Goal: Information Seeking & Learning: Learn about a topic

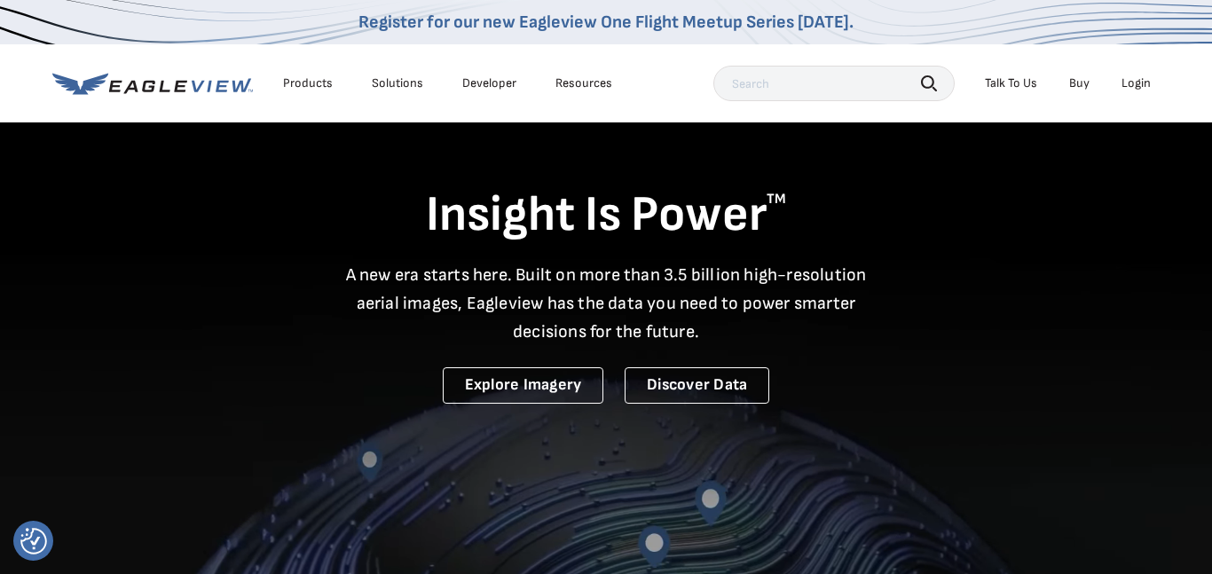
scroll to position [3, 0]
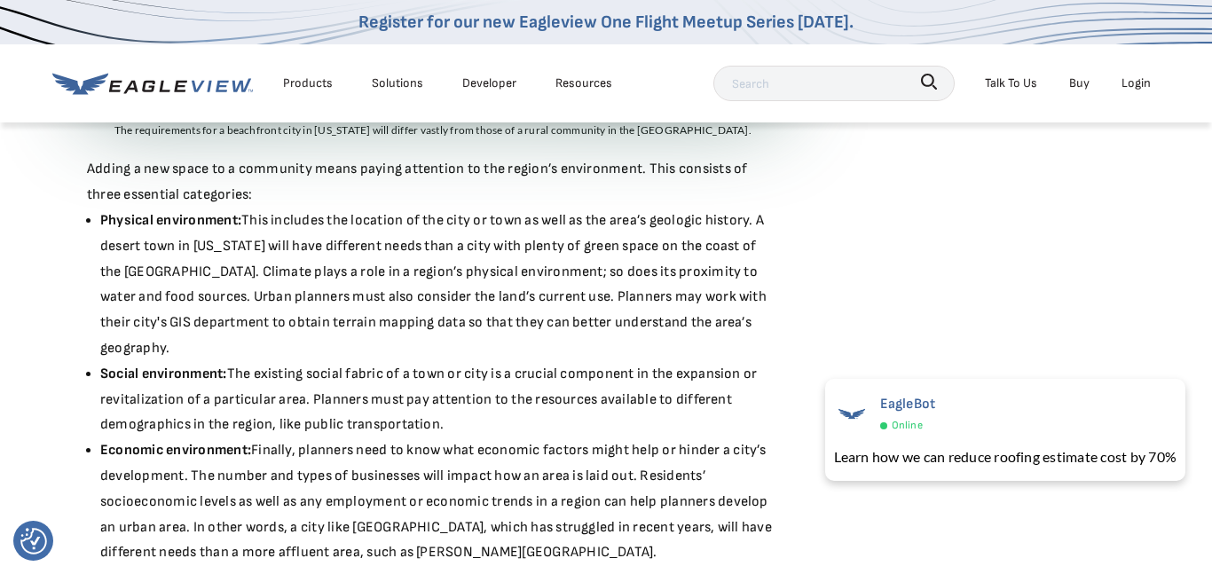
scroll to position [1284, 0]
click at [576, 439] on li "Economic environment: Finally, planners need to know what economic factors migh…" at bounding box center [439, 503] width 679 height 128
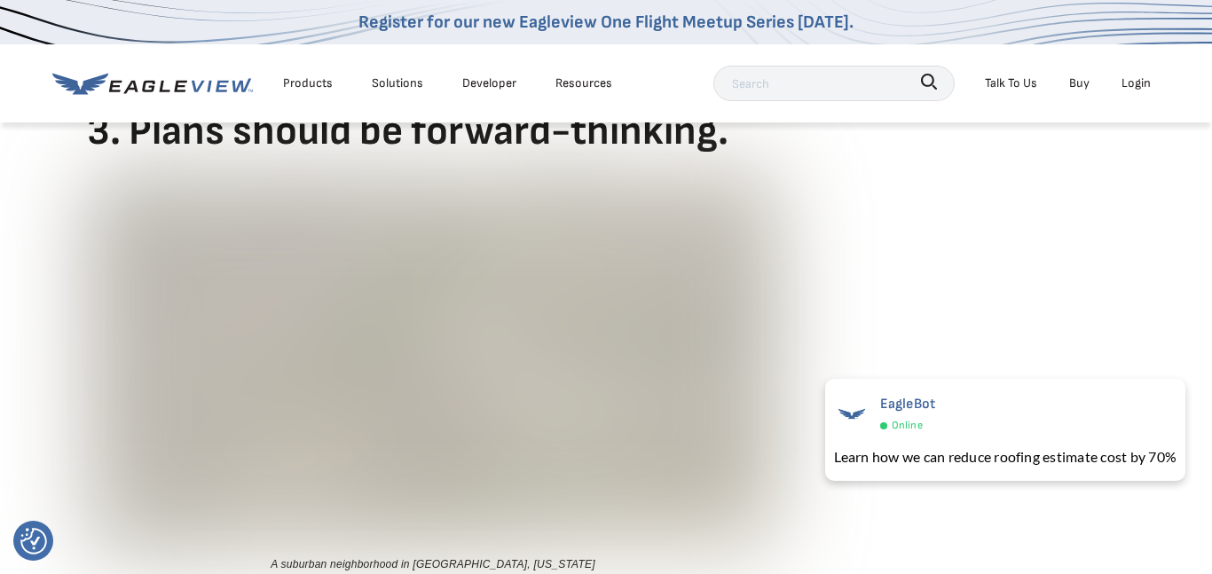
scroll to position [2768, 0]
